Goal: Information Seeking & Learning: Learn about a topic

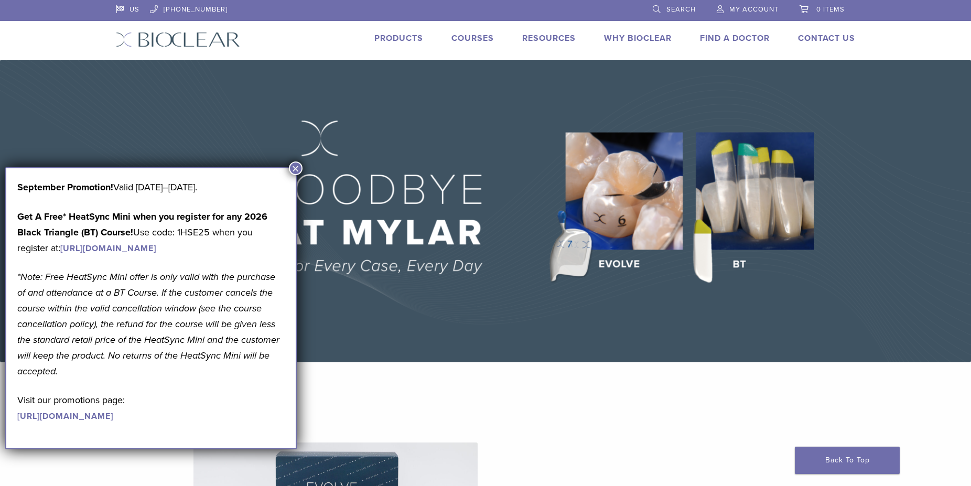
click at [647, 343] on img at bounding box center [485, 211] width 971 height 302
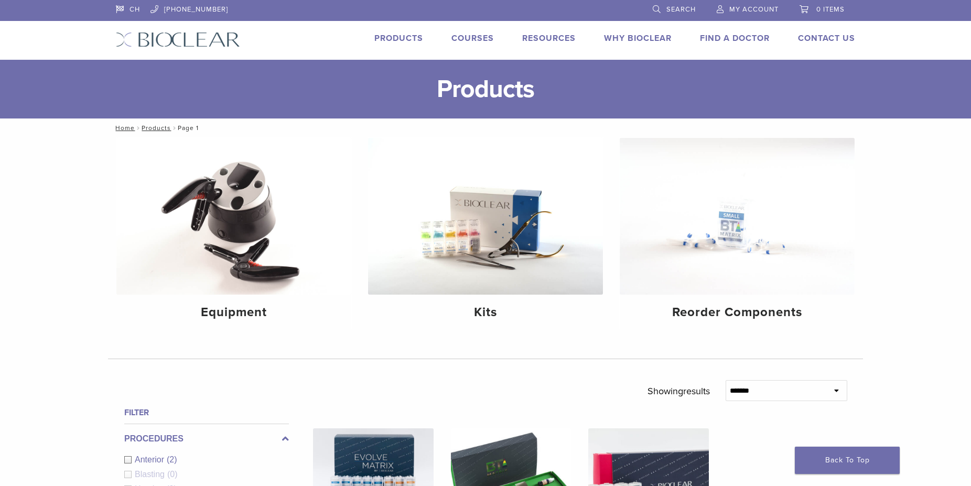
click at [462, 35] on link "Courses" at bounding box center [472, 38] width 42 height 10
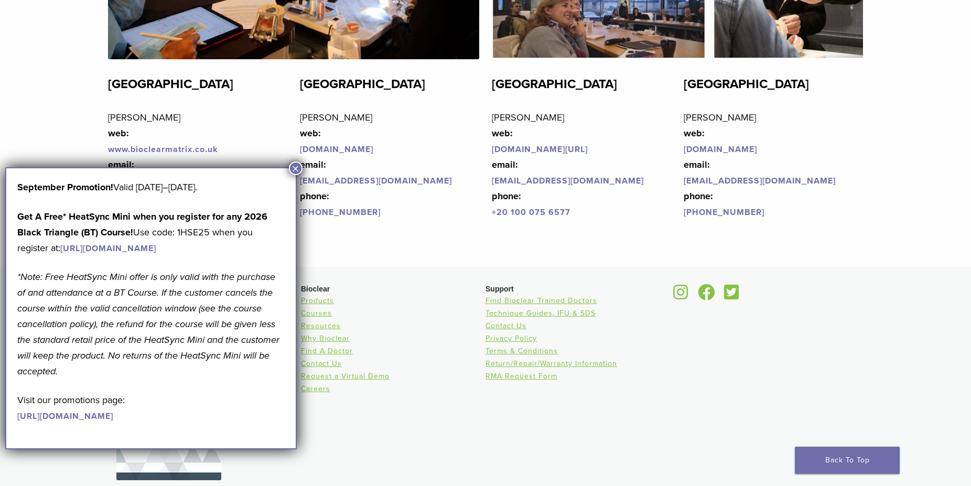
scroll to position [2547, 0]
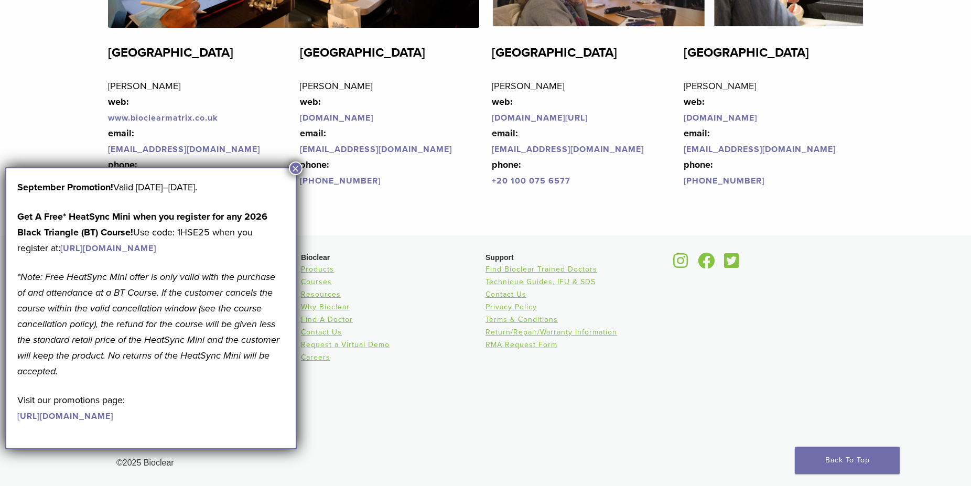
click at [296, 165] on button "×" at bounding box center [296, 168] width 14 height 14
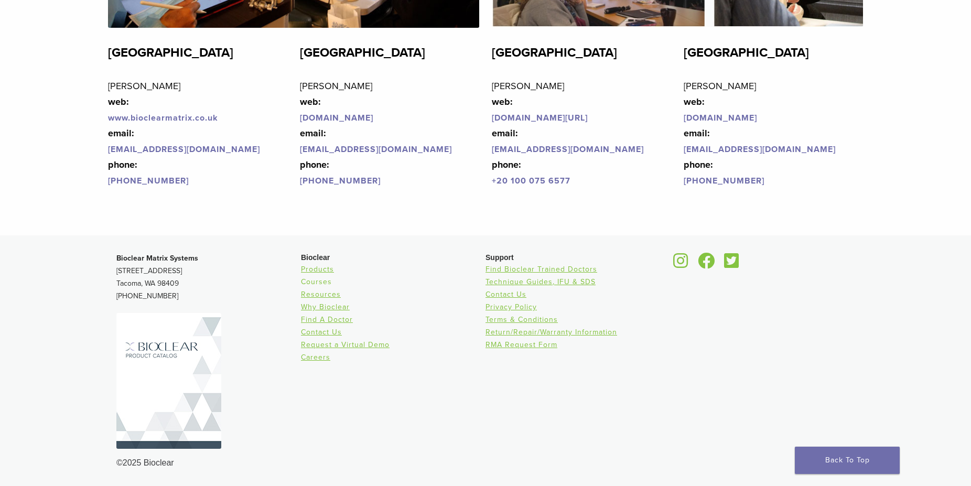
click at [320, 284] on link "Courses" at bounding box center [316, 281] width 31 height 9
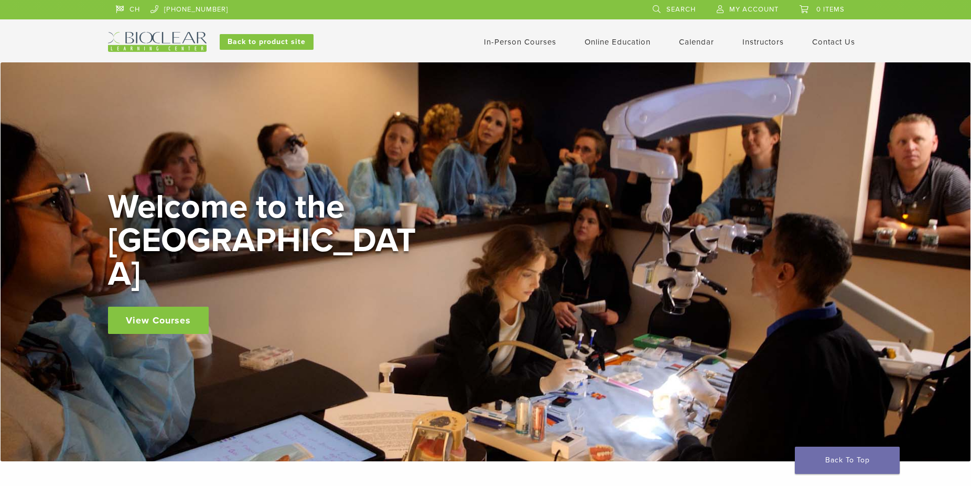
click at [172, 41] on img at bounding box center [157, 42] width 99 height 20
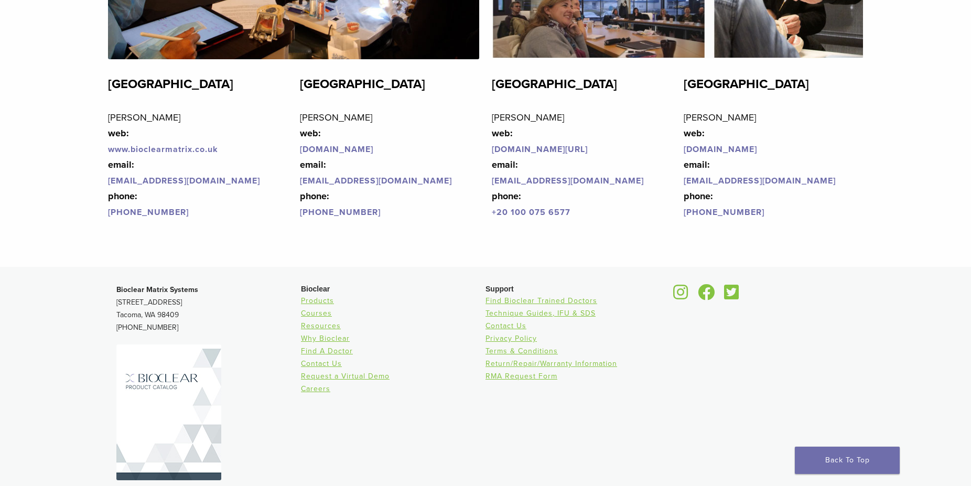
scroll to position [2547, 0]
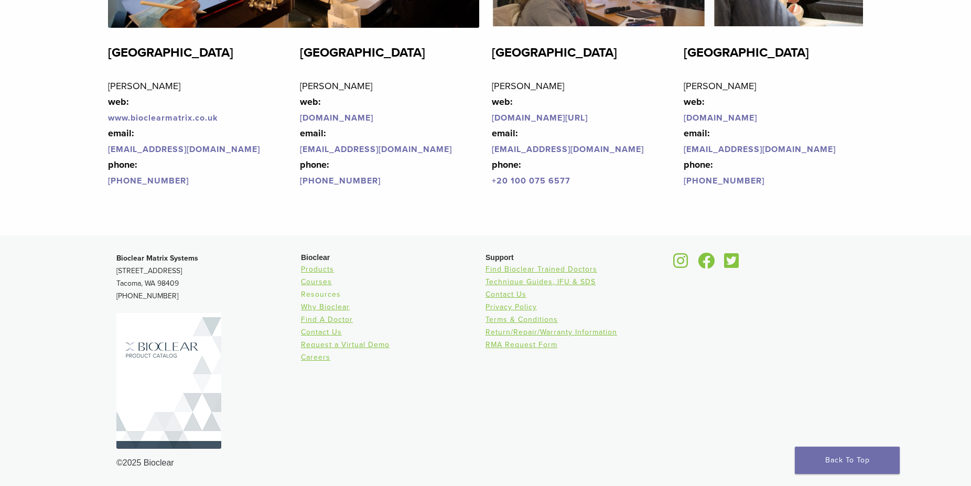
click at [327, 297] on link "Resources" at bounding box center [321, 294] width 40 height 9
